Goal: Transaction & Acquisition: Purchase product/service

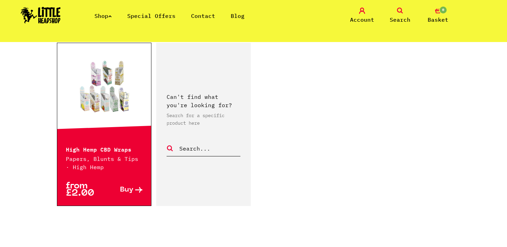
scroll to position [1149, 0]
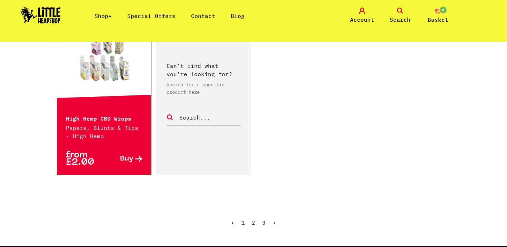
click at [119, 62] on link at bounding box center [104, 58] width 94 height 69
click at [252, 219] on link "2" at bounding box center [253, 222] width 3 height 7
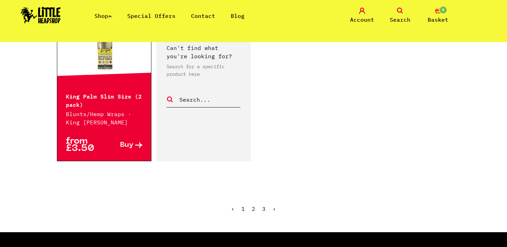
scroll to position [1189, 0]
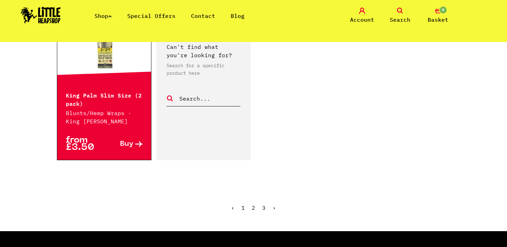
click at [263, 204] on link "3" at bounding box center [263, 207] width 3 height 7
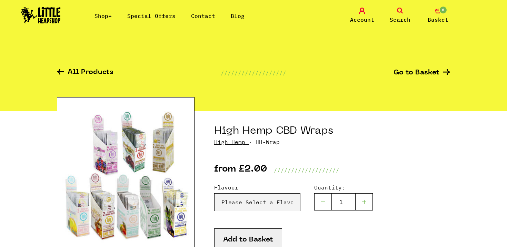
click at [149, 181] on img at bounding box center [126, 183] width 138 height 172
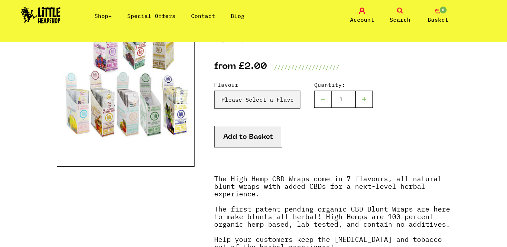
scroll to position [91, 0]
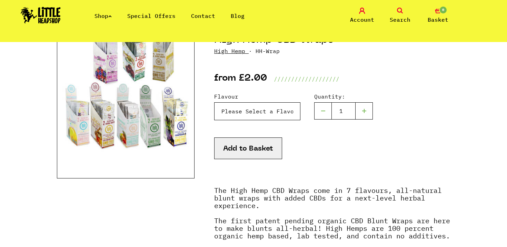
click at [259, 118] on select "Please Select a Flavour HydroLemonade - £2.00 Blazin Cherry - £2.00 Maui Mango …" at bounding box center [257, 111] width 86 height 18
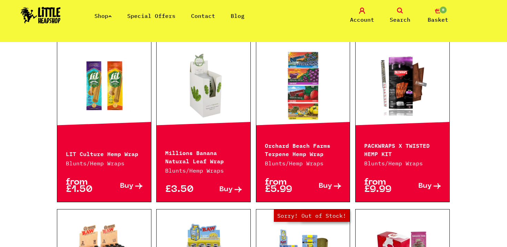
scroll to position [586, 0]
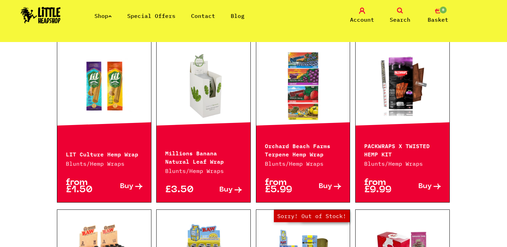
click at [188, 87] on link at bounding box center [203, 86] width 94 height 69
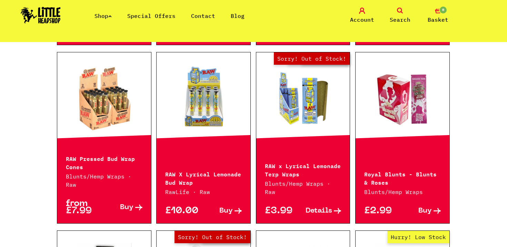
scroll to position [749, 0]
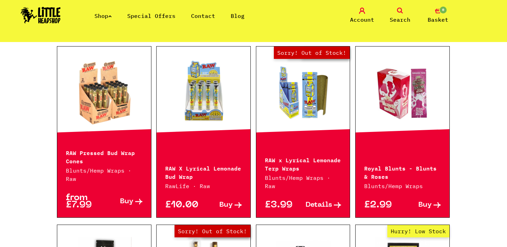
click at [392, 109] on link at bounding box center [402, 93] width 94 height 69
click at [296, 100] on link "Out of Stock Hurry! Low Stock Sorry! Out of Stock!" at bounding box center [303, 93] width 94 height 69
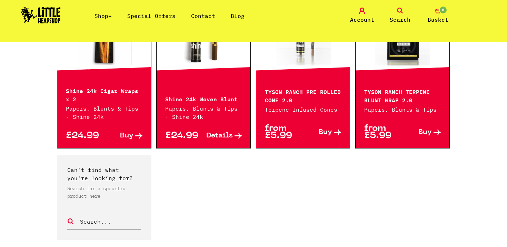
scroll to position [988, 0]
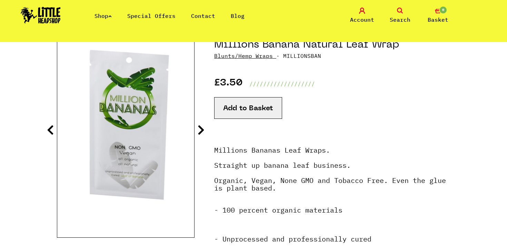
scroll to position [85, 0]
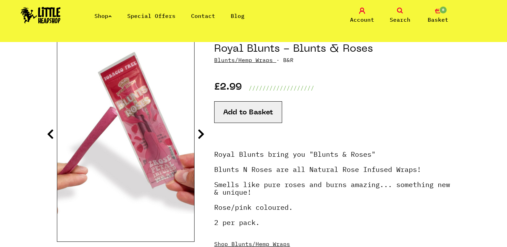
scroll to position [77, 0]
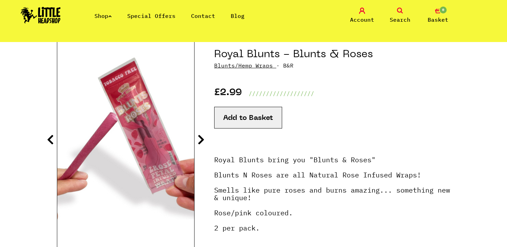
click at [202, 138] on icon at bounding box center [200, 139] width 7 height 11
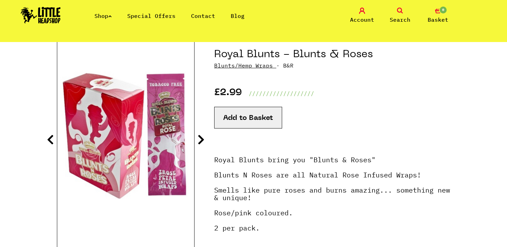
click at [202, 138] on icon at bounding box center [200, 139] width 7 height 11
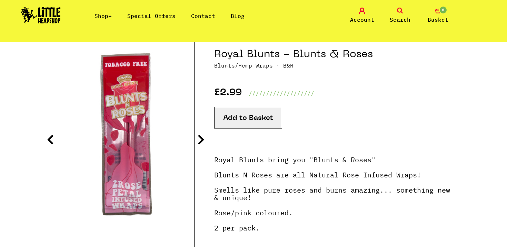
click at [202, 138] on icon at bounding box center [200, 139] width 7 height 11
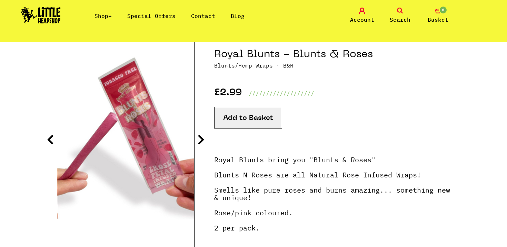
click at [202, 138] on icon at bounding box center [200, 139] width 7 height 11
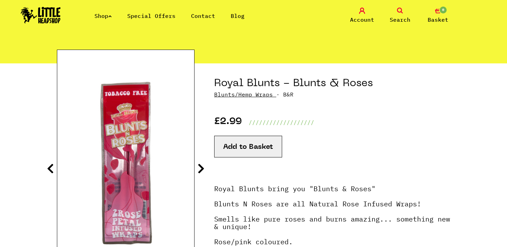
scroll to position [40, 0]
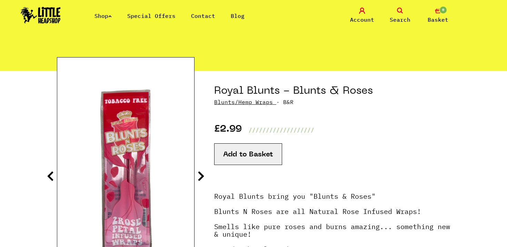
click at [196, 174] on section "Royal Blunts - Blunts & Roses Blunts/Hemp Wraps · B&R £2.99 ///////////////////" at bounding box center [253, 199] width 393 height 257
click at [198, 176] on icon at bounding box center [200, 176] width 7 height 11
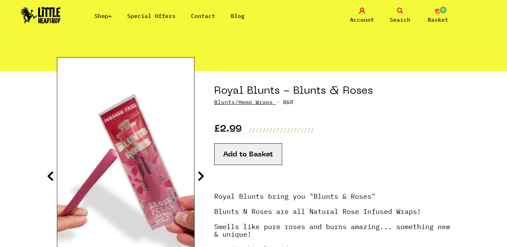
click at [198, 176] on icon at bounding box center [200, 176] width 7 height 11
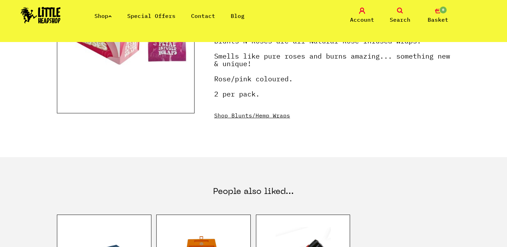
scroll to position [297, 0]
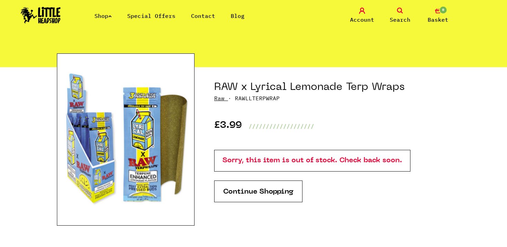
scroll to position [43, 0]
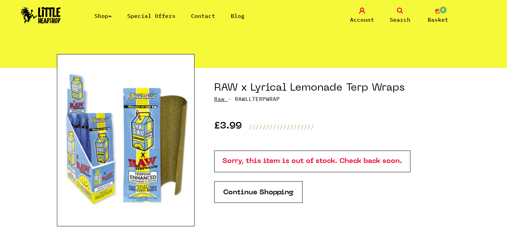
drag, startPoint x: 278, startPoint y: 99, endPoint x: 233, endPoint y: 100, distance: 44.5
click at [233, 100] on p "Raw · RAWLLTERPWRAP" at bounding box center [332, 99] width 236 height 8
copy p "RAWLLTERPWRAP"
